Goal: Navigation & Orientation: Find specific page/section

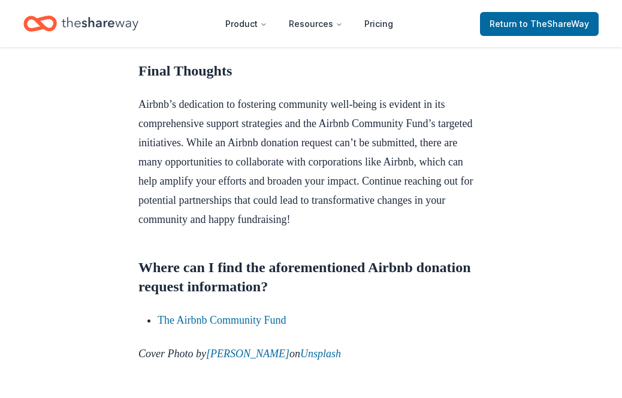
scroll to position [1246, 0]
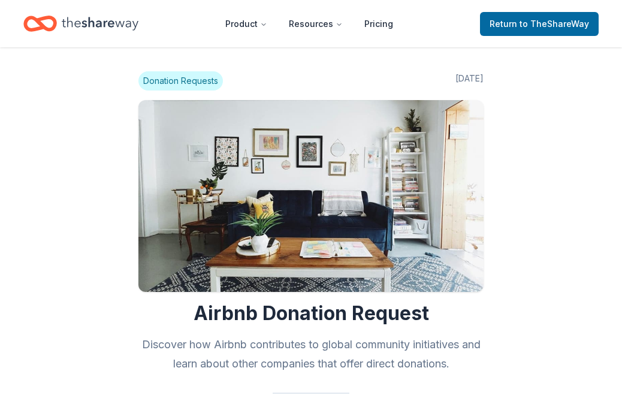
scroll to position [1245, 0]
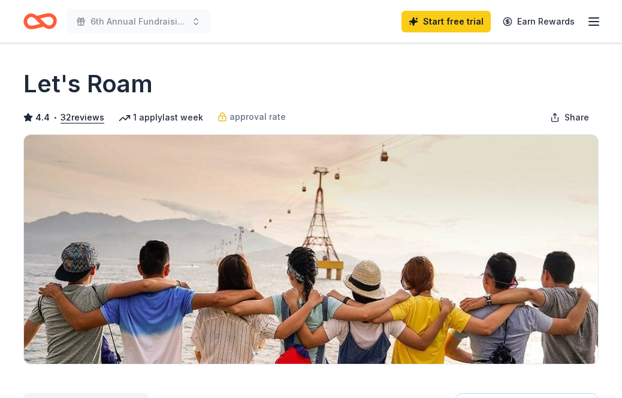
scroll to position [80, 0]
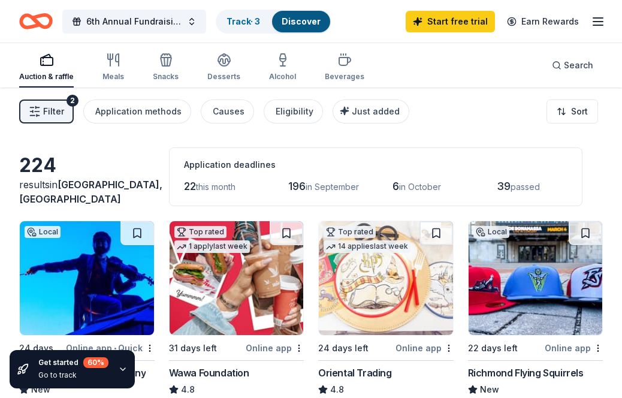
scroll to position [552, 0]
